Goal: Complete application form

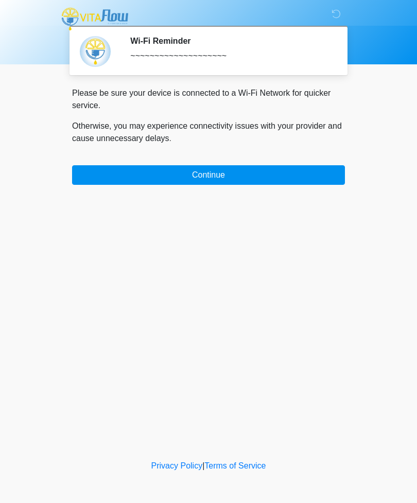
click at [217, 170] on button "Continue" at bounding box center [208, 175] width 273 height 20
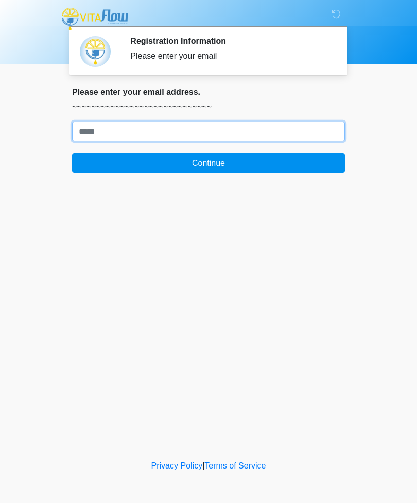
click at [171, 128] on input "Where should we email your treatment plan?" at bounding box center [208, 132] width 273 height 20
type input "**********"
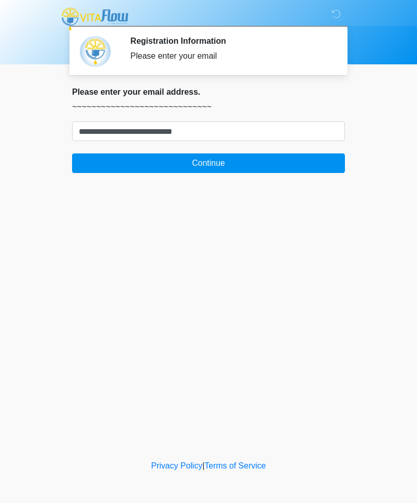
click at [239, 160] on button "Continue" at bounding box center [208, 164] width 273 height 20
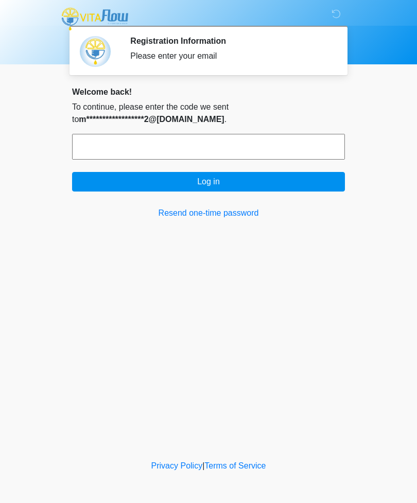
click at [135, 147] on input "text" at bounding box center [208, 147] width 273 height 26
type input "******"
click at [230, 183] on button "Log in" at bounding box center [208, 182] width 273 height 20
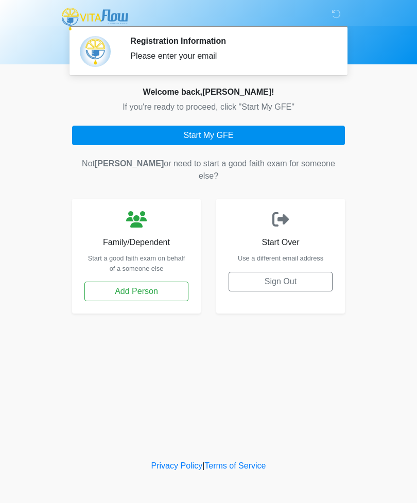
click at [250, 141] on button "Start My GFE" at bounding box center [208, 136] width 273 height 20
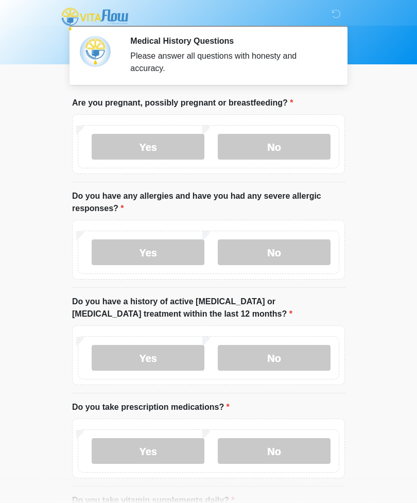
click at [285, 155] on label "No" at bounding box center [274, 147] width 113 height 26
click at [289, 250] on label "No" at bounding box center [274, 253] width 113 height 26
click at [294, 358] on label "No" at bounding box center [274, 358] width 113 height 26
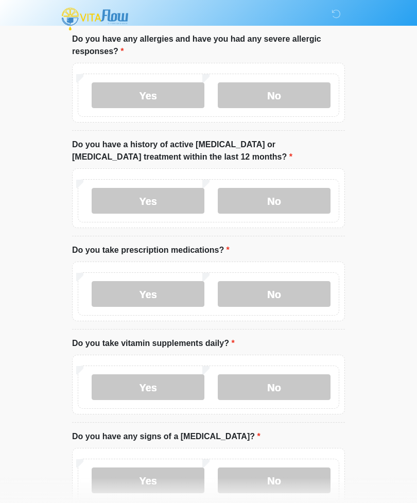
scroll to position [162, 0]
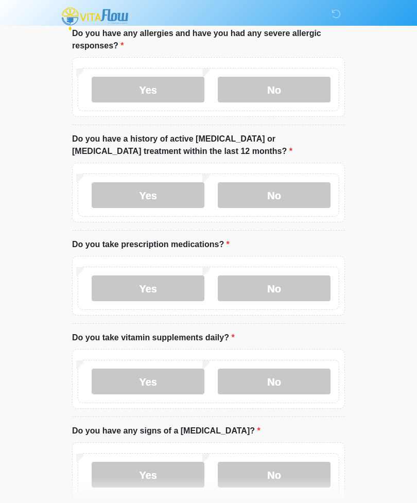
click at [298, 288] on label "No" at bounding box center [274, 289] width 113 height 26
click at [163, 386] on label "Yes" at bounding box center [148, 382] width 113 height 26
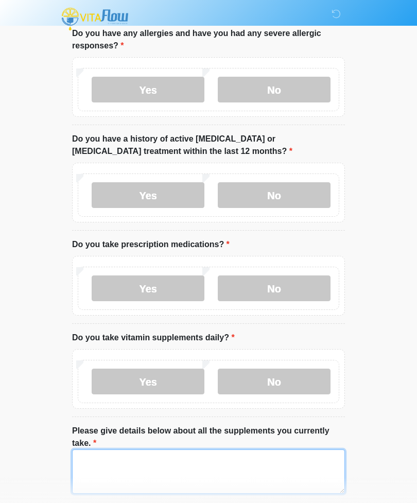
click at [140, 474] on textarea "Please give details below about all the supplements you currently take." at bounding box center [208, 472] width 273 height 44
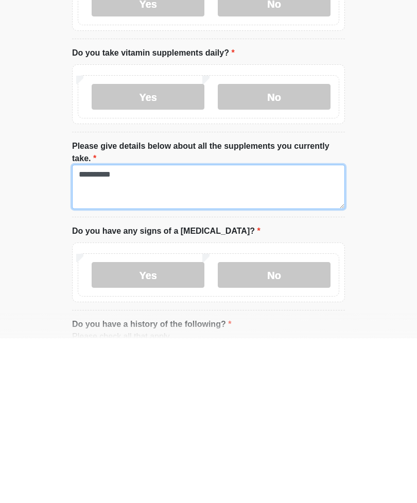
type textarea "**********"
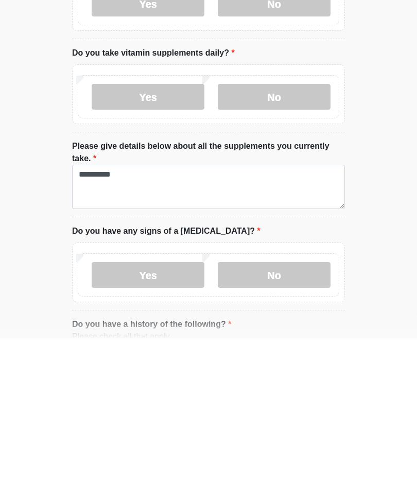
click at [275, 427] on label "No" at bounding box center [274, 440] width 113 height 26
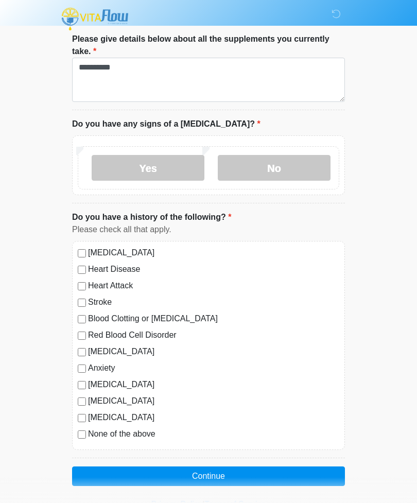
scroll to position [559, 0]
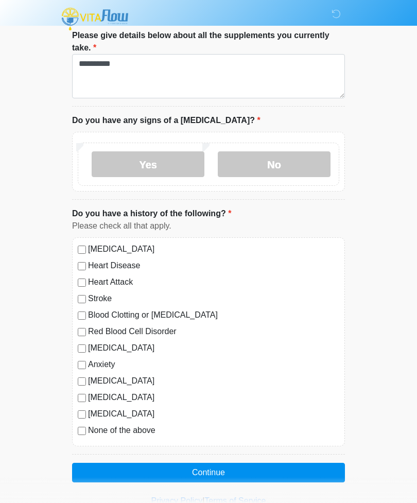
click at [253, 471] on button "Continue" at bounding box center [208, 473] width 273 height 20
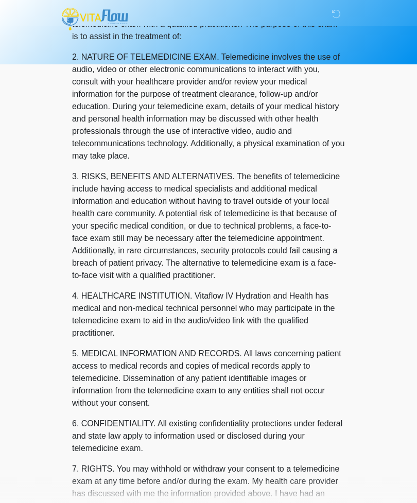
scroll to position [0, 0]
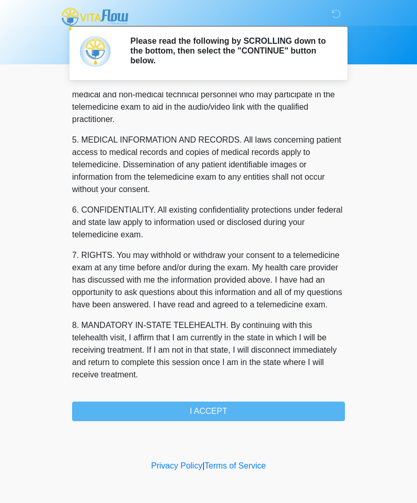
click at [248, 412] on button "I ACCEPT" at bounding box center [208, 412] width 273 height 20
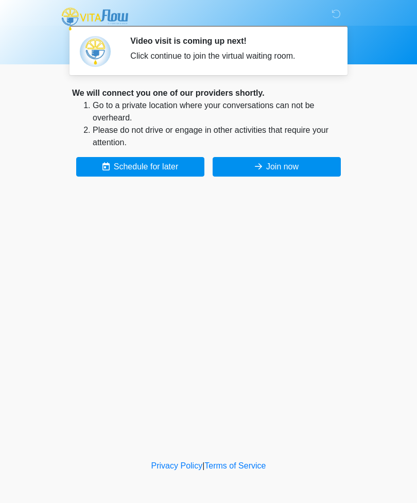
click at [278, 168] on button "Join now" at bounding box center [277, 167] width 128 height 20
